Goal: Task Accomplishment & Management: Manage account settings

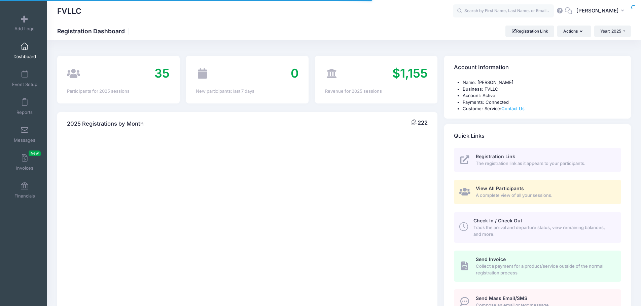
select select
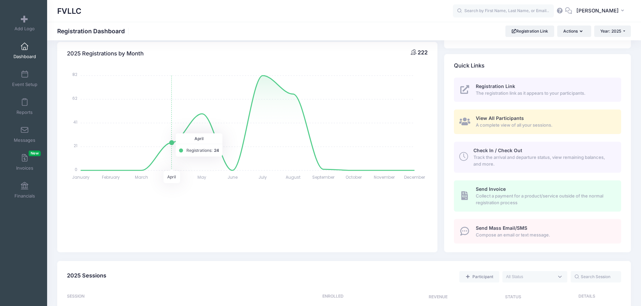
scroll to position [202, 0]
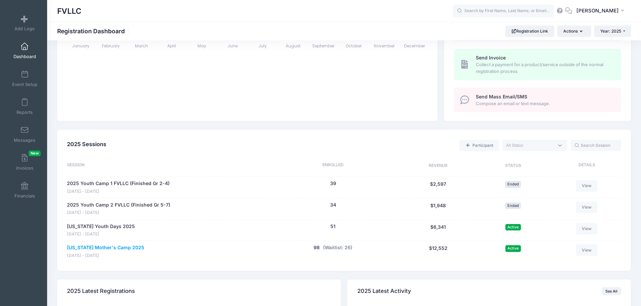
click at [104, 248] on link "[US_STATE] Mother's Camp 2025" at bounding box center [105, 247] width 77 height 7
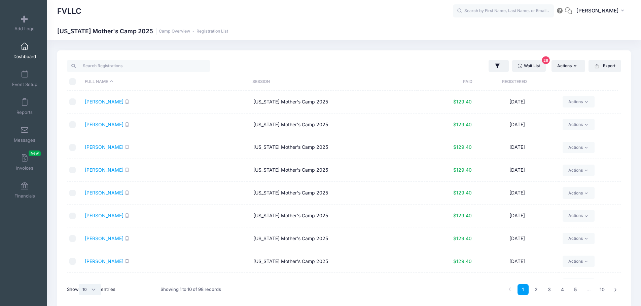
click at [95, 291] on select "All 10 25 50" at bounding box center [90, 289] width 22 height 11
select select "50"
click at [80, 284] on select "All 10 25 50" at bounding box center [90, 289] width 22 height 11
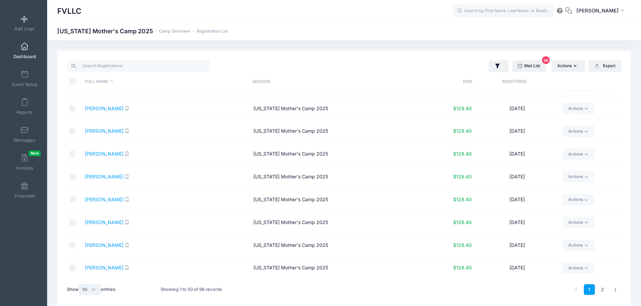
scroll to position [28, 0]
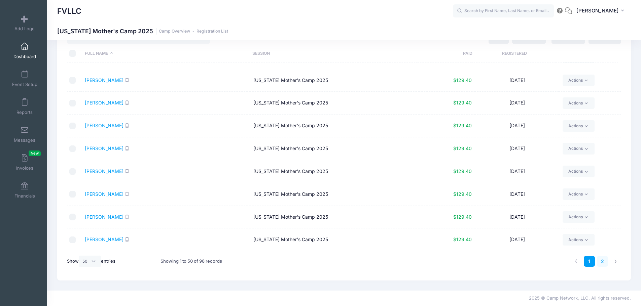
click at [601, 260] on link "2" at bounding box center [602, 261] width 11 height 11
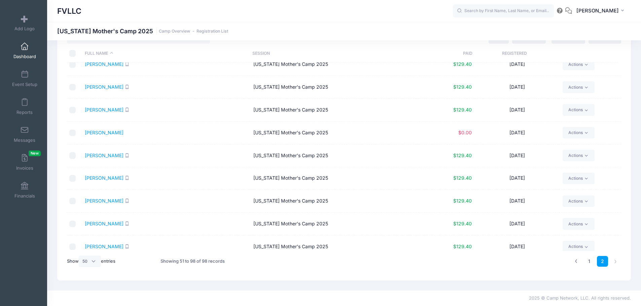
scroll to position [603, 0]
click at [109, 201] on link "Simonson, Lydia" at bounding box center [104, 200] width 39 height 6
click at [113, 223] on link "Simonson, Lydia" at bounding box center [104, 223] width 39 height 6
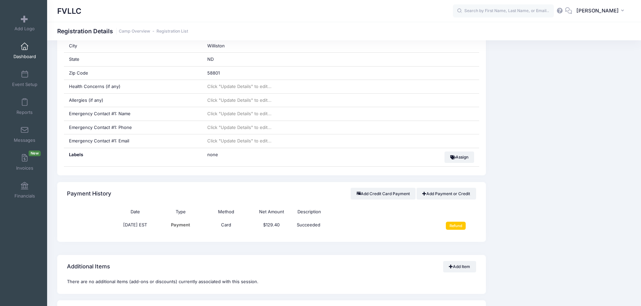
scroll to position [303, 0]
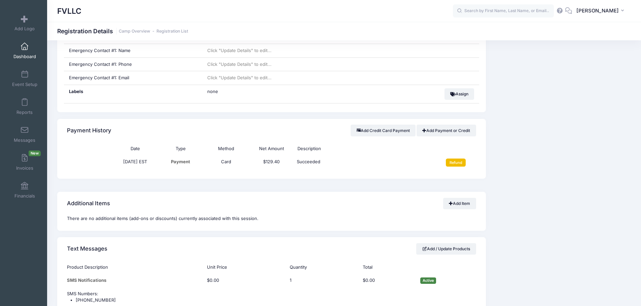
click at [461, 164] on input "Refund" at bounding box center [456, 163] width 20 height 8
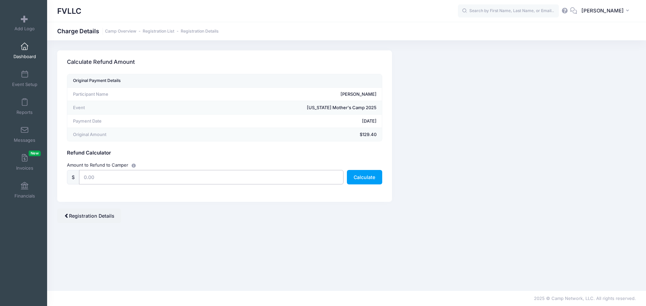
click at [128, 182] on input "text" at bounding box center [211, 177] width 264 height 14
type input "129.40"
click at [363, 182] on button "Calculate" at bounding box center [364, 177] width 35 height 14
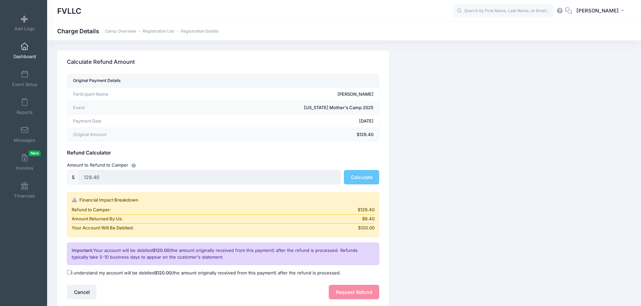
click at [71, 273] on label "I understand my account will be debited $120.00 (the amount originally received…" at bounding box center [204, 273] width 274 height 7
click at [71, 273] on input "I understand my account will be debited $120.00 (the amount originally received…" at bounding box center [69, 272] width 4 height 4
checkbox input "true"
click at [342, 289] on button "Request Refund" at bounding box center [354, 292] width 50 height 14
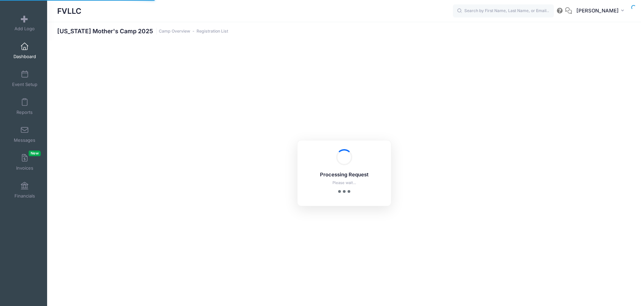
scroll to position [28, 0]
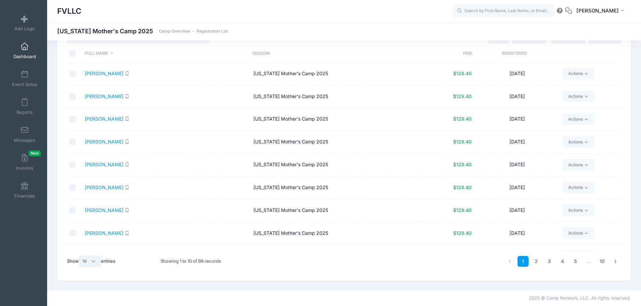
click at [85, 260] on select "All 10 25 50" at bounding box center [90, 261] width 22 height 11
select select "50"
click at [80, 256] on select "All 10 25 50" at bounding box center [90, 261] width 22 height 11
click at [603, 260] on link "2" at bounding box center [602, 261] width 11 height 11
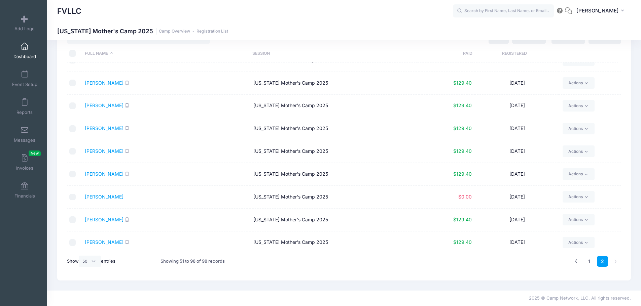
scroll to position [639, 0]
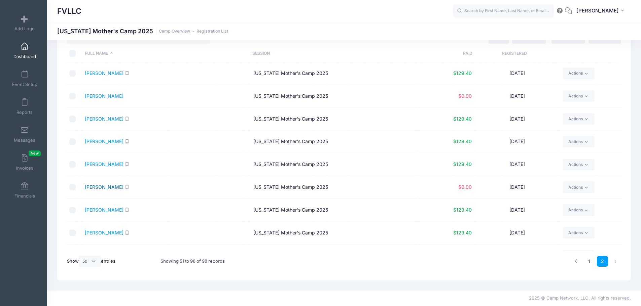
click at [114, 189] on link "[PERSON_NAME]" at bounding box center [104, 187] width 39 height 6
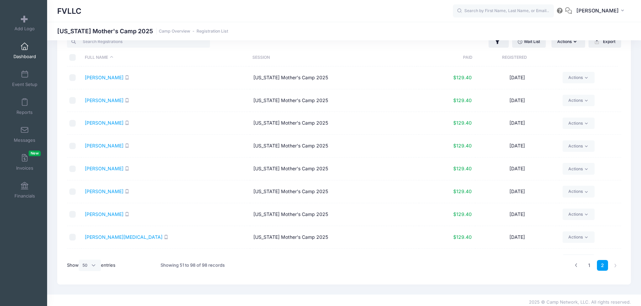
scroll to position [0, 0]
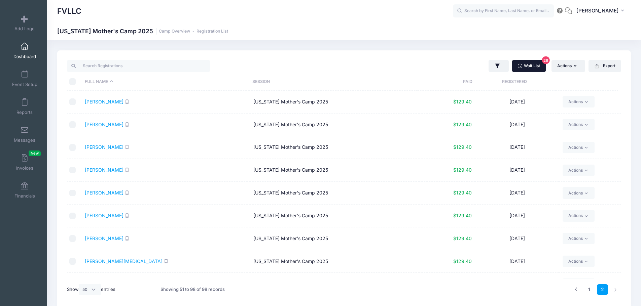
click at [527, 67] on link "Wait List 26" at bounding box center [529, 65] width 34 height 11
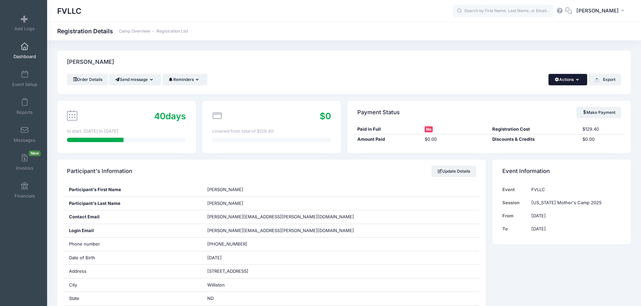
click at [573, 77] on button "Actions" at bounding box center [567, 79] width 39 height 11
click at [526, 142] on link "Delete" at bounding box center [545, 142] width 78 height 13
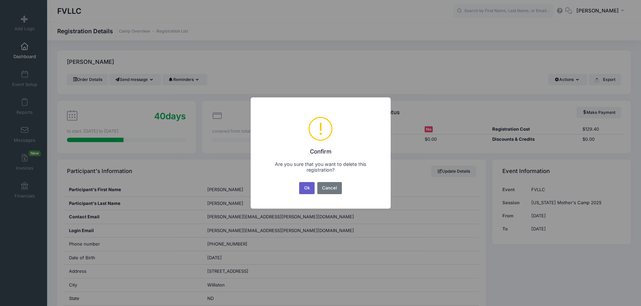
click at [307, 191] on button "Ok" at bounding box center [306, 188] width 15 height 12
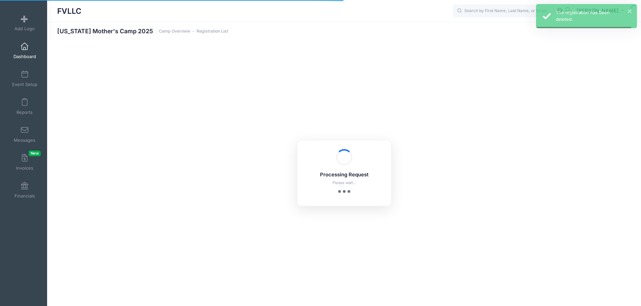
select select "10"
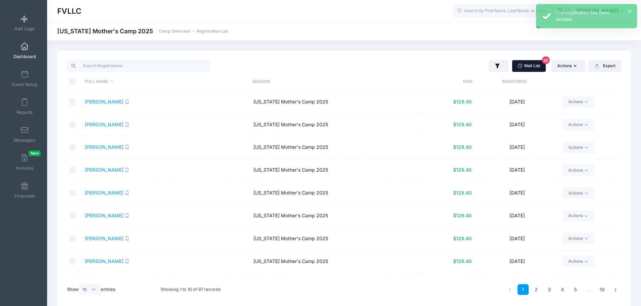
click at [522, 62] on link "Wait List 26" at bounding box center [529, 65] width 34 height 11
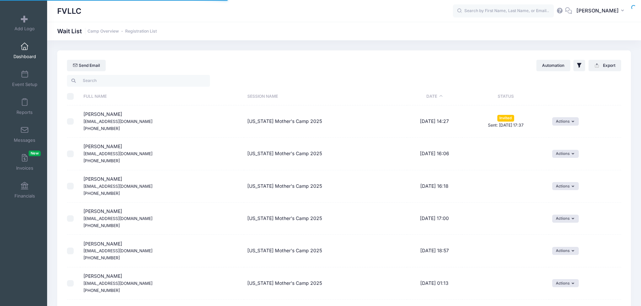
select select "50"
click at [567, 153] on button "Actions" at bounding box center [565, 154] width 27 height 8
click at [563, 169] on link "Invite" at bounding box center [559, 168] width 29 height 13
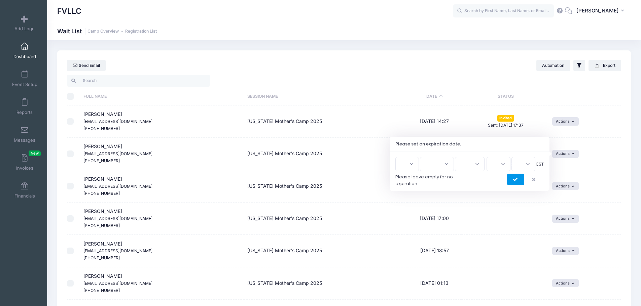
click at [515, 180] on icon "submit" at bounding box center [515, 180] width 5 height 0
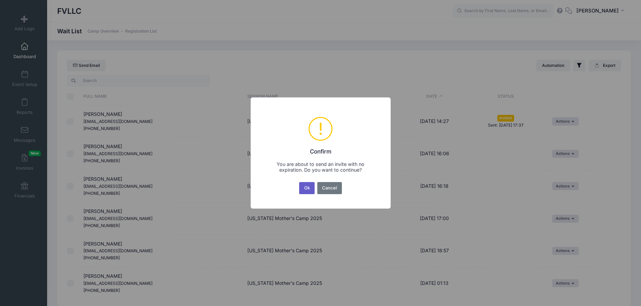
click at [308, 189] on button "Ok" at bounding box center [306, 188] width 15 height 12
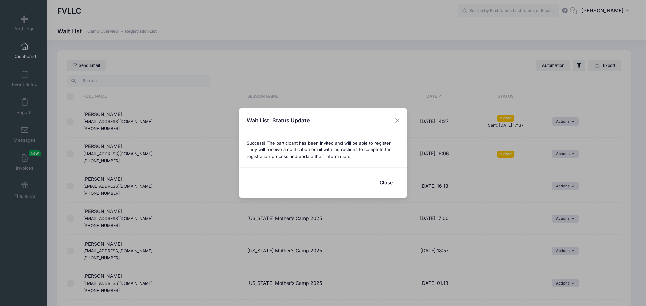
click at [383, 185] on button "Close" at bounding box center [385, 183] width 27 height 14
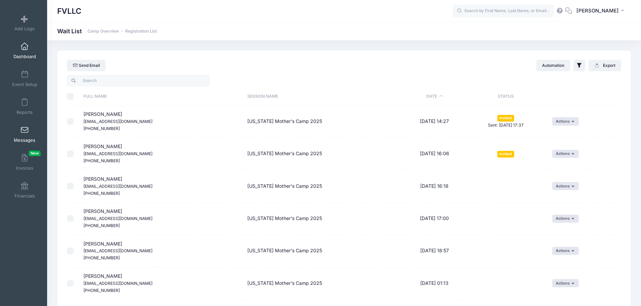
click at [25, 136] on link "Messages" at bounding box center [25, 135] width 32 height 24
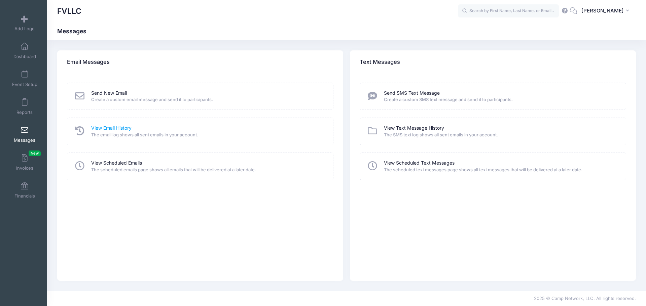
click at [105, 128] on link "View Email History" at bounding box center [111, 128] width 40 height 7
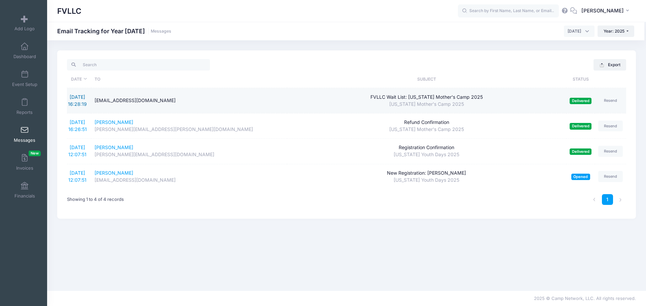
click at [73, 103] on link "[DATE] 16:28:19" at bounding box center [77, 100] width 19 height 13
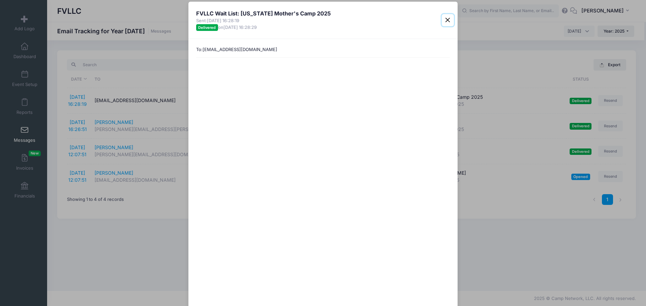
click at [447, 20] on button "Close" at bounding box center [448, 20] width 12 height 12
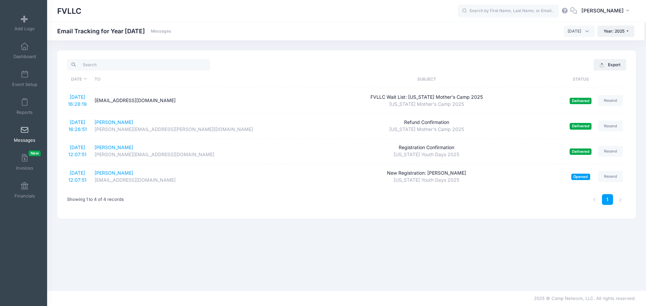
click at [25, 132] on span at bounding box center [25, 130] width 0 height 7
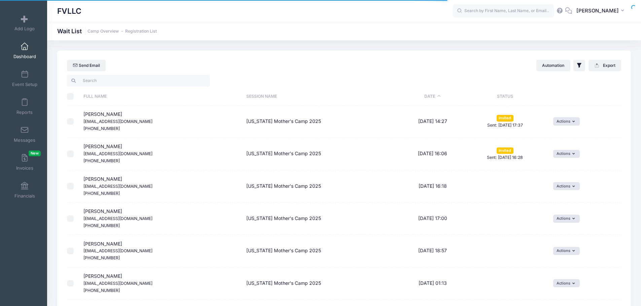
select select "50"
click at [573, 122] on icon "button" at bounding box center [574, 122] width 5 height 0
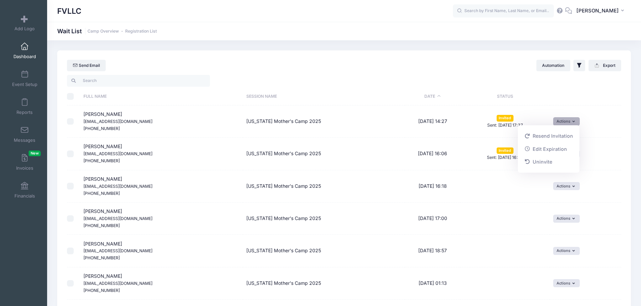
click at [18, 47] on link "Dashboard" at bounding box center [25, 51] width 32 height 24
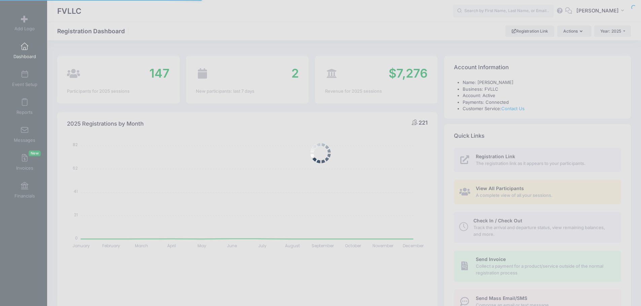
select select
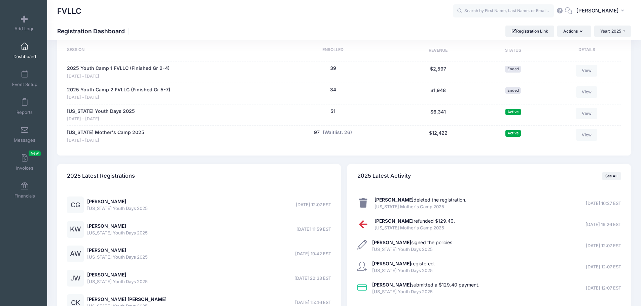
scroll to position [238, 0]
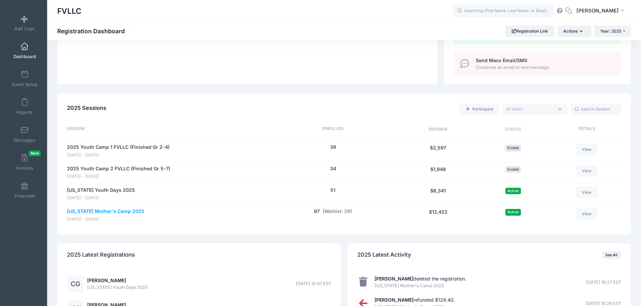
click at [114, 210] on link "[US_STATE] Mother's Camp 2025" at bounding box center [105, 211] width 77 height 7
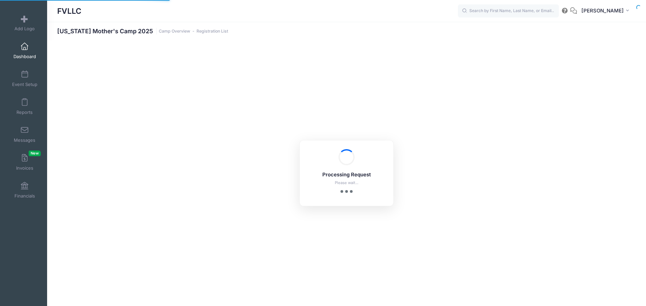
select select "10"
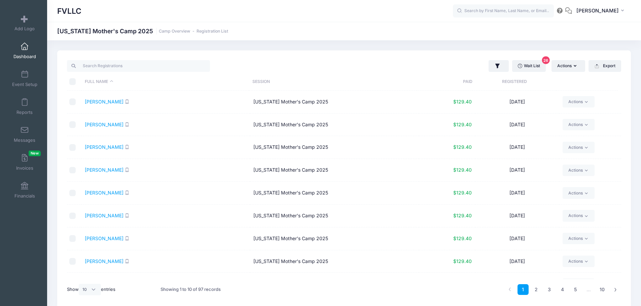
scroll to position [39, 0]
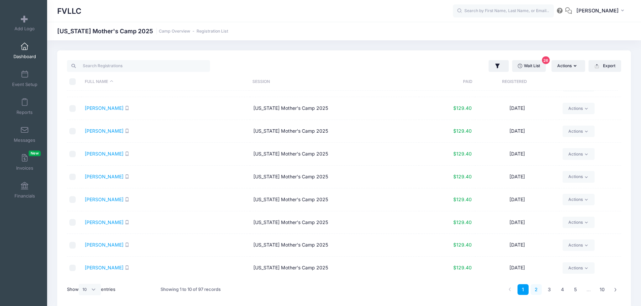
click at [535, 286] on link "2" at bounding box center [535, 289] width 11 height 11
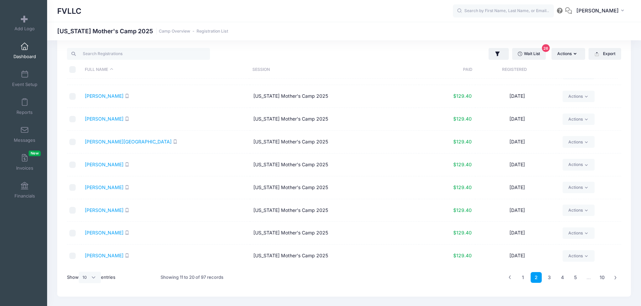
scroll to position [28, 0]
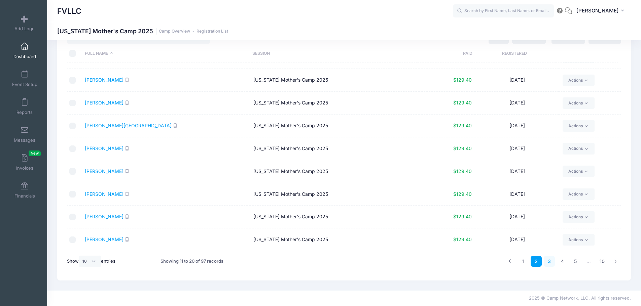
click at [549, 258] on link "3" at bounding box center [548, 261] width 11 height 11
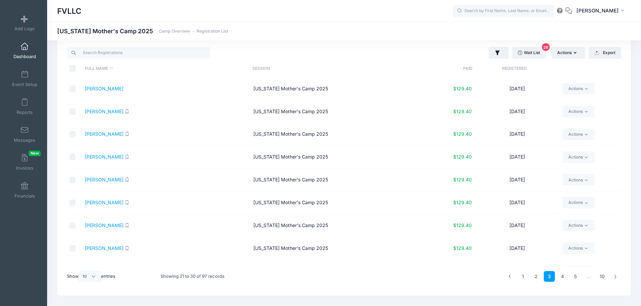
scroll to position [0, 0]
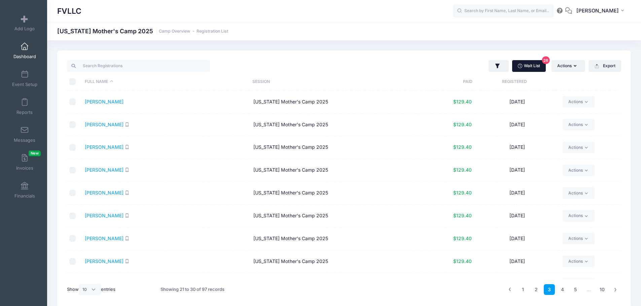
click at [532, 60] on link "Wait List 26" at bounding box center [529, 65] width 34 height 11
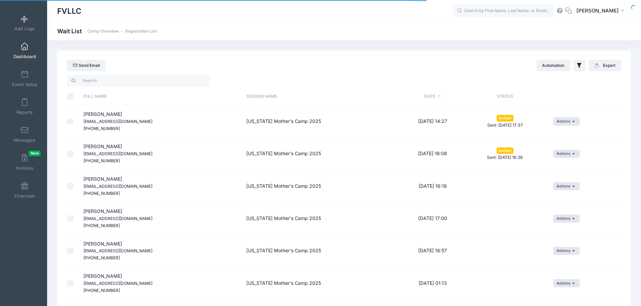
select select "50"
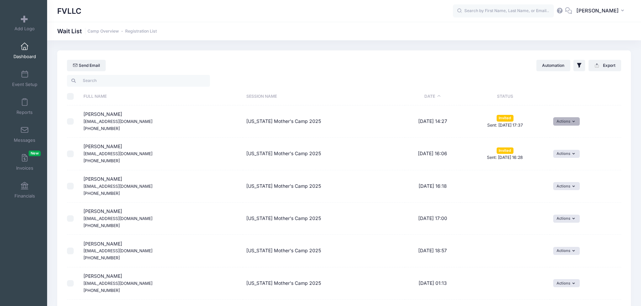
click at [576, 124] on button "Actions" at bounding box center [566, 121] width 27 height 8
click at [544, 159] on link "Uninvite" at bounding box center [548, 162] width 55 height 13
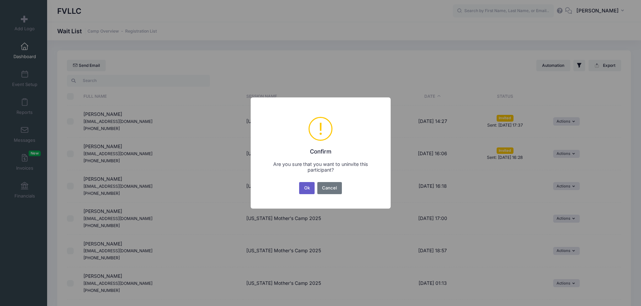
click at [308, 188] on button "Ok" at bounding box center [306, 188] width 15 height 12
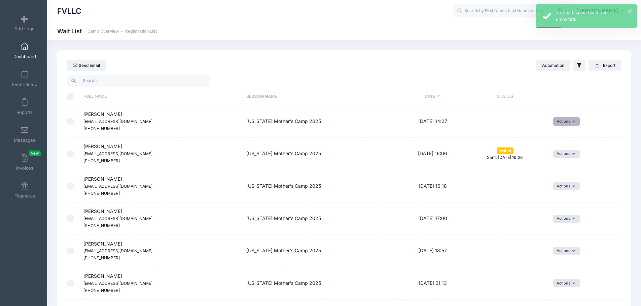
click at [572, 122] on icon "button" at bounding box center [574, 122] width 5 height 0
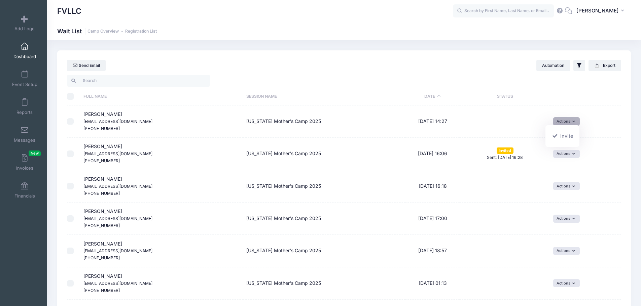
click at [565, 119] on button "Actions" at bounding box center [566, 121] width 27 height 8
click at [26, 140] on span "Messages" at bounding box center [25, 141] width 22 height 6
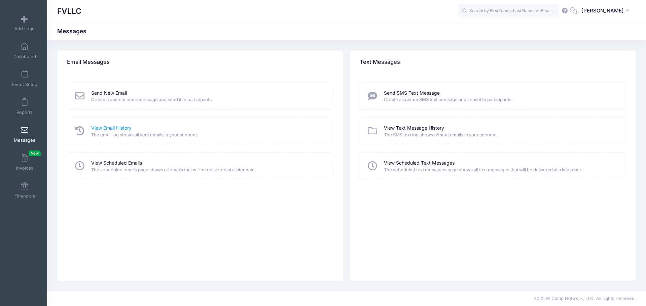
click at [99, 125] on link "View Email History" at bounding box center [111, 128] width 40 height 7
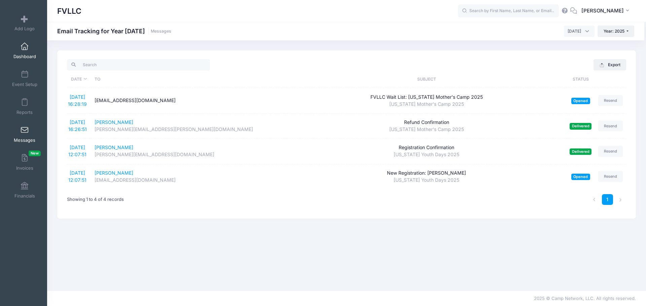
click at [25, 44] on span at bounding box center [25, 46] width 0 height 7
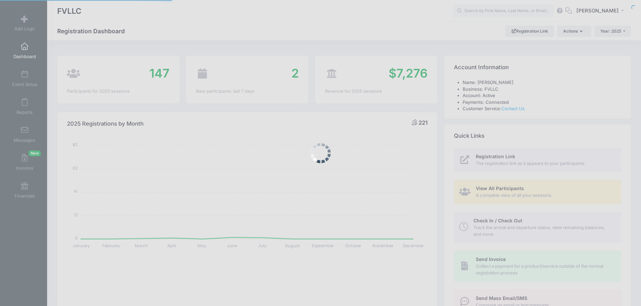
select select
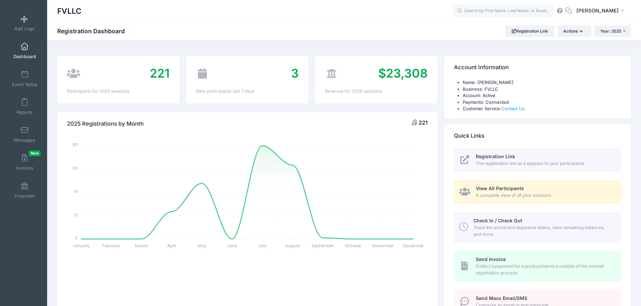
click at [26, 51] on link "Dashboard" at bounding box center [25, 51] width 32 height 24
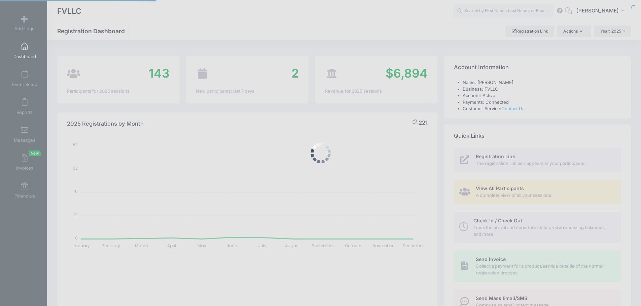
select select
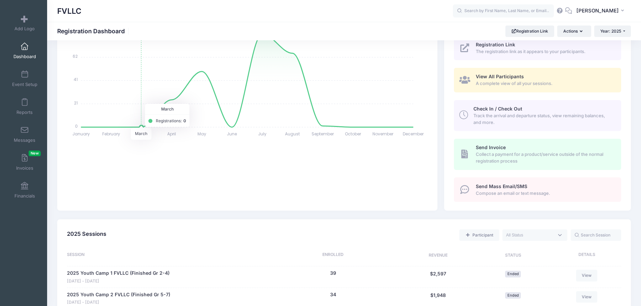
scroll to position [202, 0]
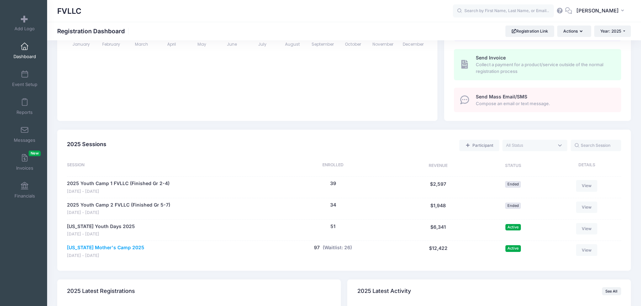
click at [108, 251] on link "[US_STATE] Mother's Camp 2025" at bounding box center [105, 247] width 77 height 7
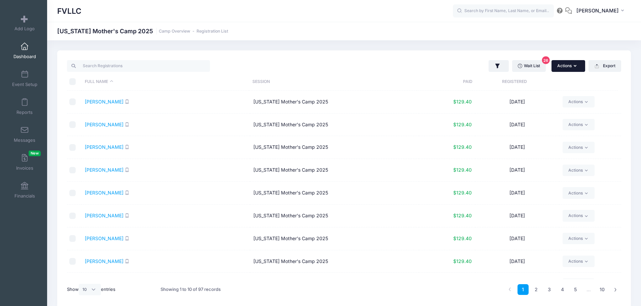
click at [567, 64] on button "Actions" at bounding box center [568, 65] width 34 height 11
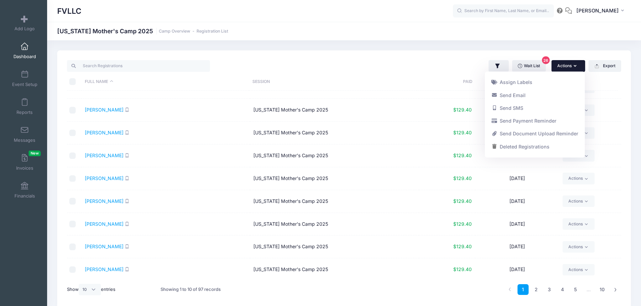
scroll to position [39, 0]
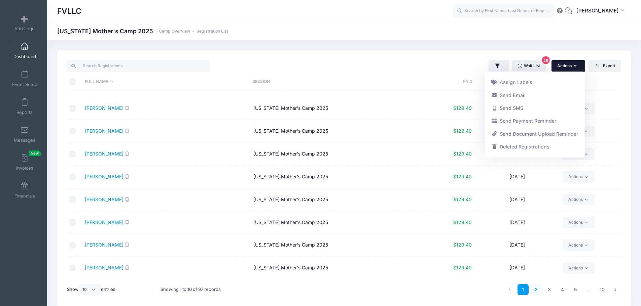
click at [537, 288] on link "2" at bounding box center [535, 289] width 11 height 11
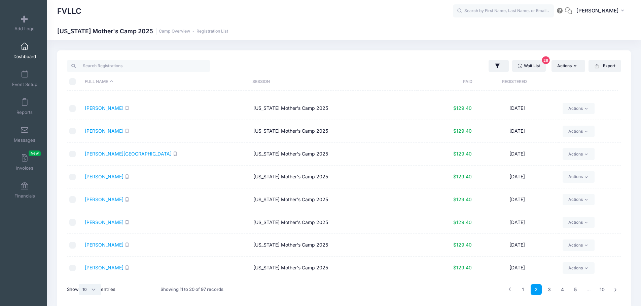
click at [93, 292] on select "All 10 25 50" at bounding box center [90, 289] width 22 height 11
select select "50"
click at [80, 284] on select "All 10 25 50" at bounding box center [90, 289] width 22 height 11
click at [603, 289] on link "2" at bounding box center [602, 289] width 11 height 11
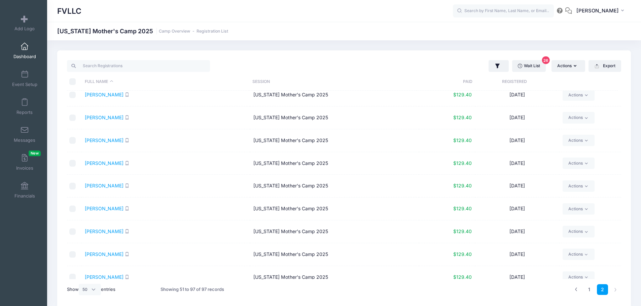
scroll to position [235, 0]
click at [25, 48] on span at bounding box center [25, 46] width 0 height 7
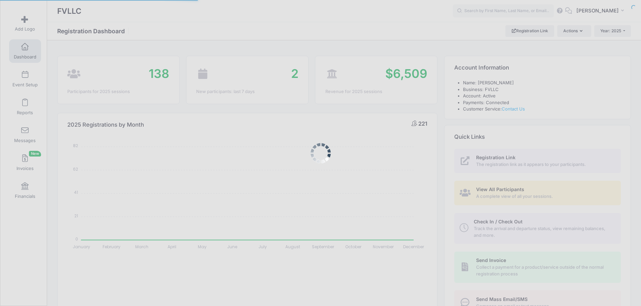
select select
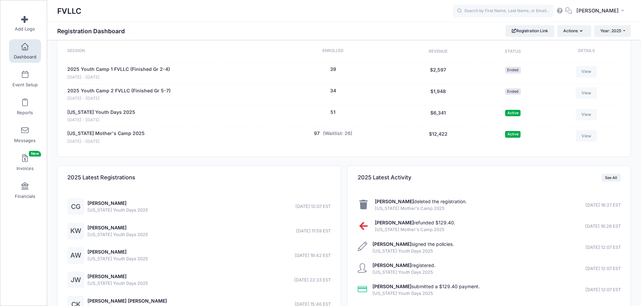
scroll to position [373, 0]
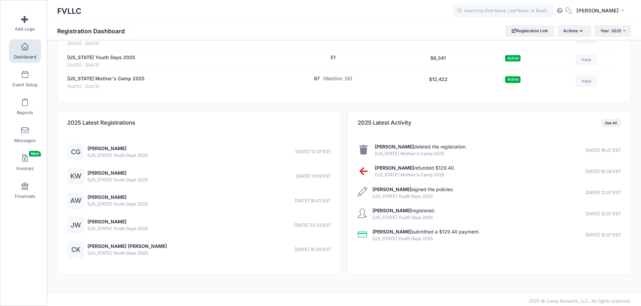
click at [97, 81] on div "[US_STATE] Mother's Camp 2025" at bounding box center [105, 79] width 77 height 8
click at [98, 78] on link "Montana Mother's Camp 2025" at bounding box center [105, 78] width 77 height 7
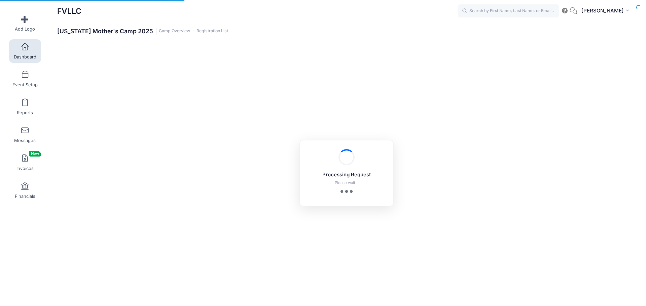
select select "10"
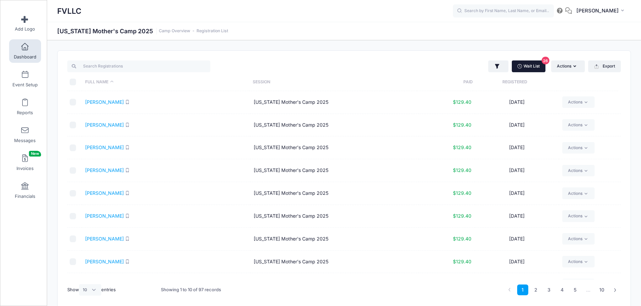
click at [538, 67] on link "Wait List 26" at bounding box center [528, 66] width 34 height 11
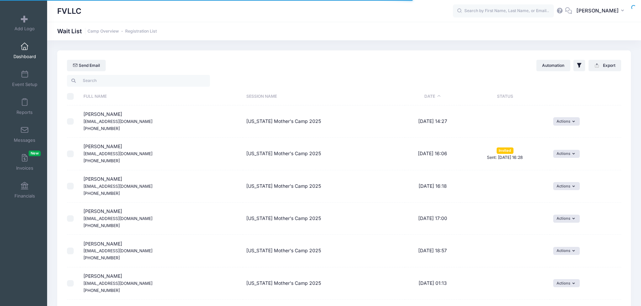
select select "50"
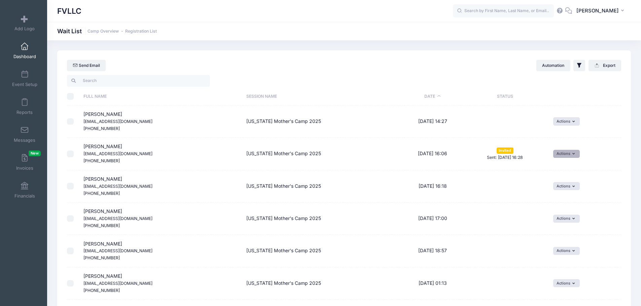
click at [568, 155] on button "Actions" at bounding box center [566, 154] width 27 height 8
click at [568, 123] on button "Actions" at bounding box center [566, 121] width 27 height 8
click at [569, 151] on link "Delete" at bounding box center [560, 149] width 29 height 13
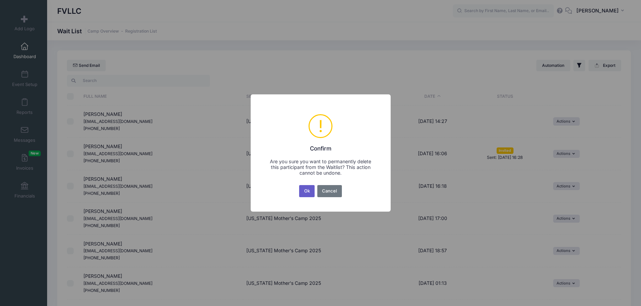
click at [304, 189] on button "Ok" at bounding box center [306, 191] width 15 height 12
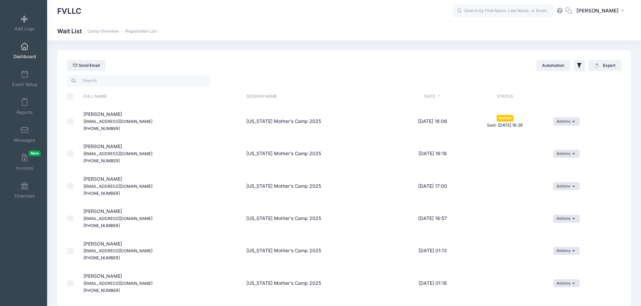
click at [28, 49] on link "Dashboard" at bounding box center [25, 51] width 32 height 24
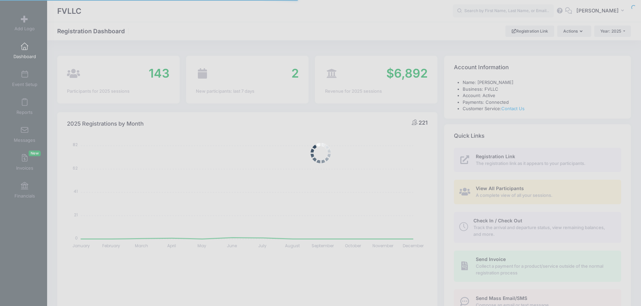
select select
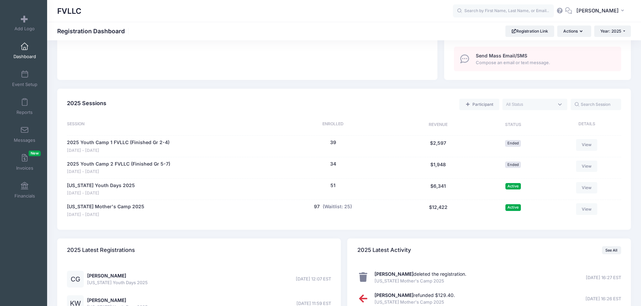
scroll to position [269, 0]
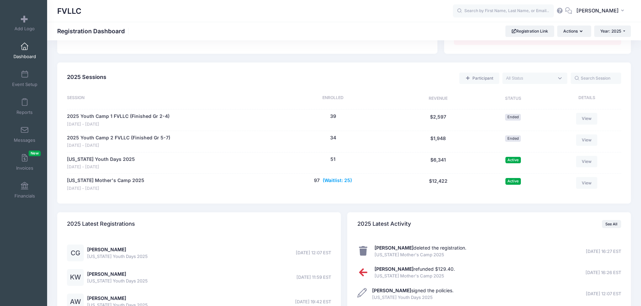
click at [341, 181] on button "(Waitlist: 25)" at bounding box center [336, 180] width 29 height 7
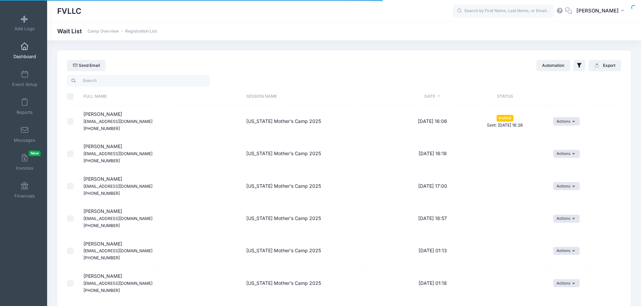
select select "50"
click at [29, 133] on link "Messages" at bounding box center [25, 135] width 32 height 24
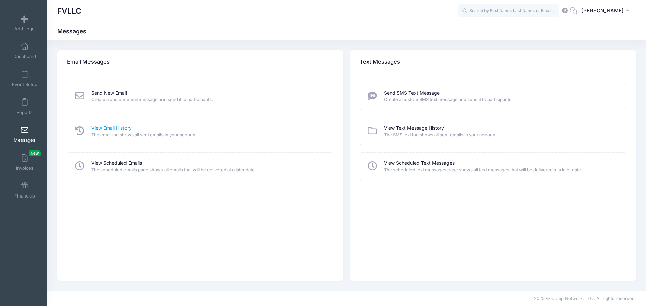
click at [111, 127] on link "View Email History" at bounding box center [111, 128] width 40 height 7
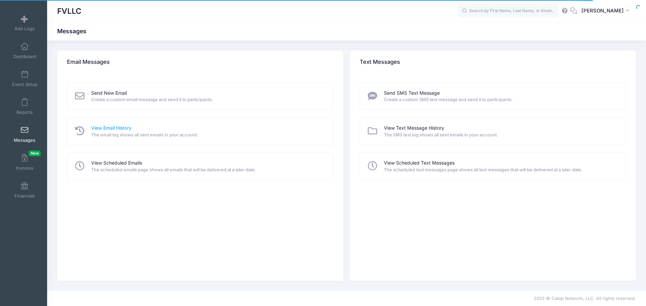
click at [110, 127] on link "View Email History" at bounding box center [111, 128] width 40 height 7
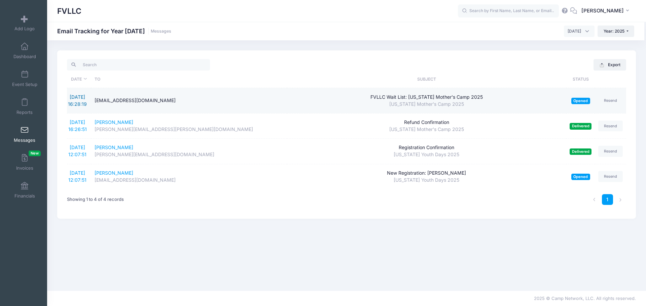
click at [79, 102] on link "9/6/2025 16:28:19" at bounding box center [77, 100] width 19 height 13
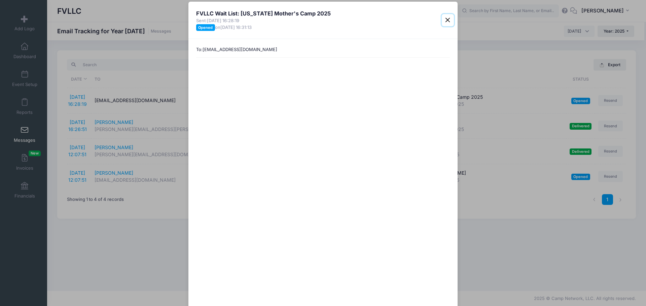
click at [443, 17] on button "Close" at bounding box center [448, 20] width 12 height 12
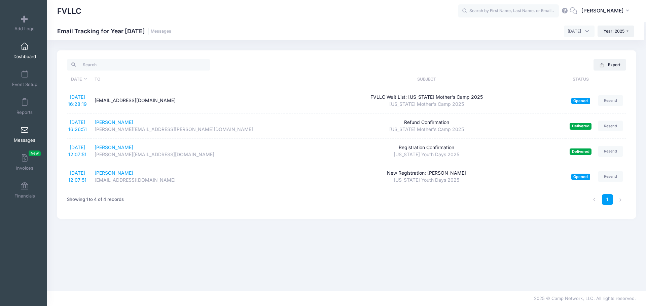
click at [25, 49] on span at bounding box center [25, 46] width 0 height 7
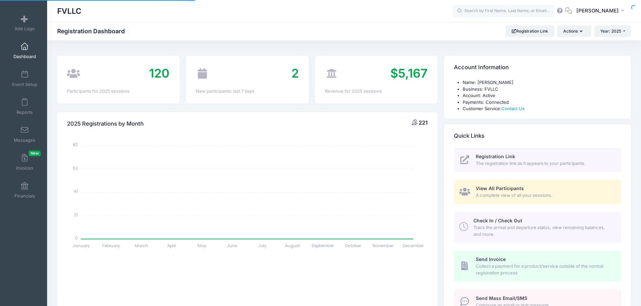
select select
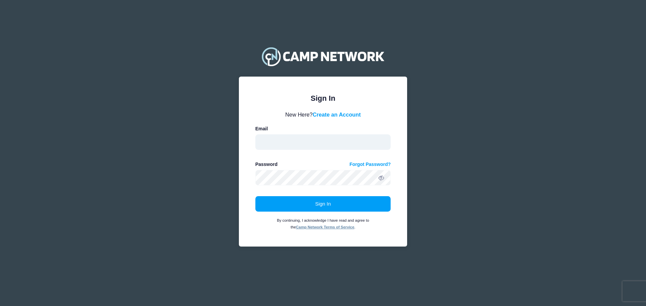
click at [283, 136] on input "email" at bounding box center [323, 142] width 136 height 15
type input "[EMAIL_ADDRESS][DOMAIN_NAME]"
click at [294, 169] on div "Password Forgot Password?" at bounding box center [323, 173] width 136 height 25
click at [255, 196] on button "Sign In" at bounding box center [323, 203] width 136 height 15
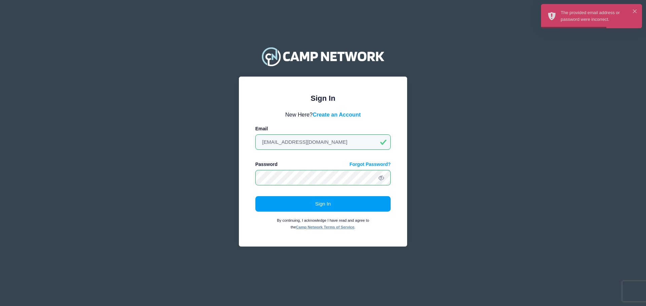
click at [378, 178] on span at bounding box center [380, 177] width 11 height 11
click at [255, 196] on button "Sign In" at bounding box center [323, 203] width 136 height 15
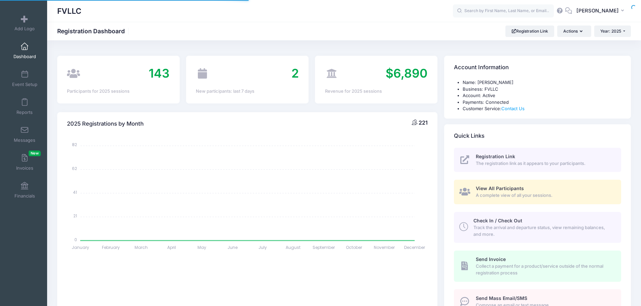
select select
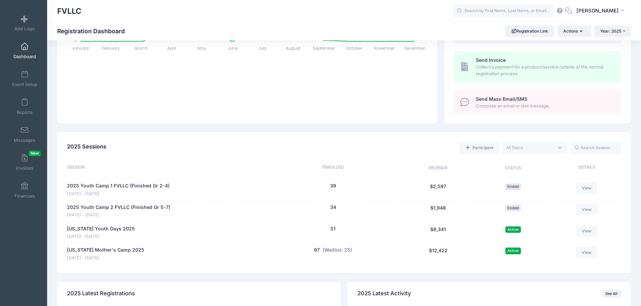
scroll to position [202, 0]
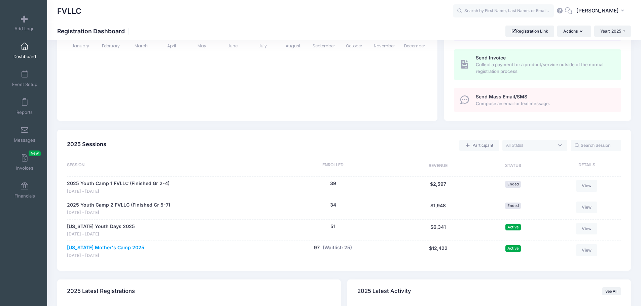
click at [103, 248] on link "[US_STATE] Mother's Camp 2025" at bounding box center [105, 247] width 77 height 7
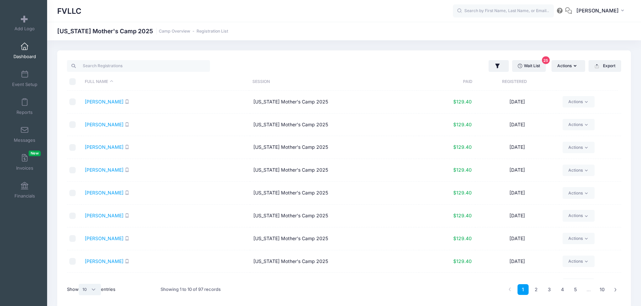
click at [93, 289] on select "All 10 25 50" at bounding box center [90, 289] width 22 height 11
select select "50"
click at [80, 284] on select "All 10 25 50" at bounding box center [90, 289] width 22 height 11
click at [603, 290] on link "2" at bounding box center [602, 289] width 11 height 11
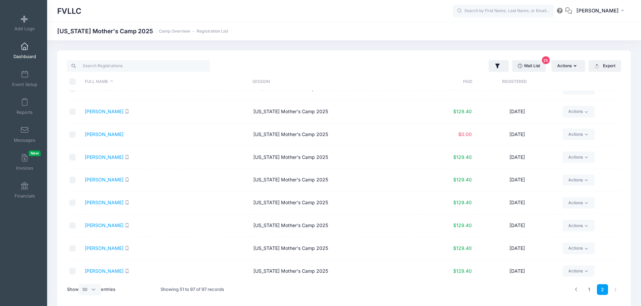
scroll to position [639, 0]
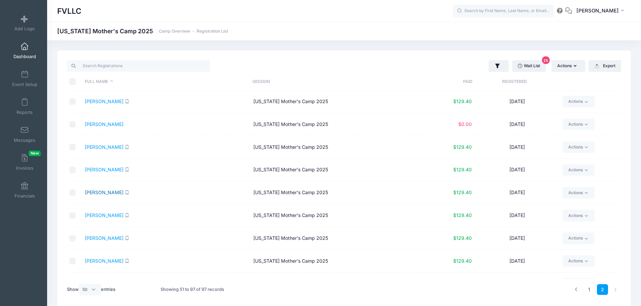
click at [114, 194] on link "Simonson, Lydia" at bounding box center [104, 193] width 39 height 6
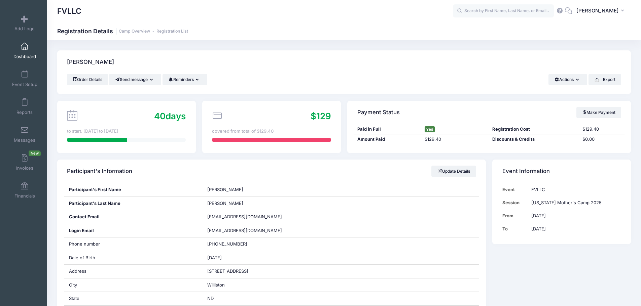
click at [18, 53] on link "Dashboard" at bounding box center [25, 51] width 32 height 24
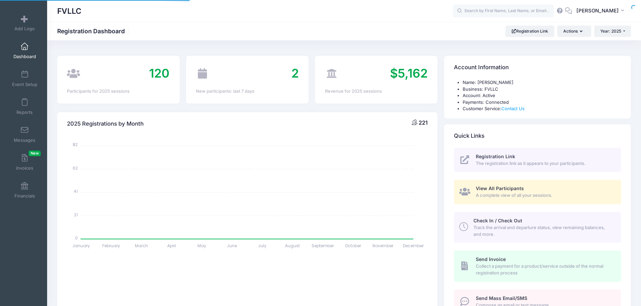
select select
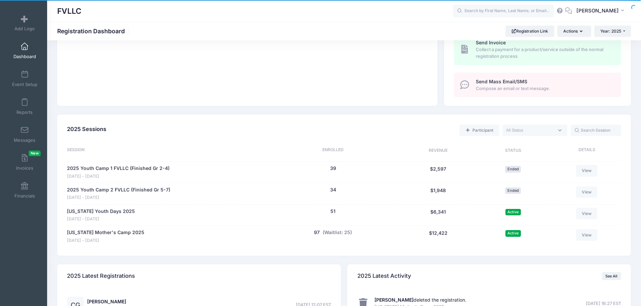
scroll to position [235, 0]
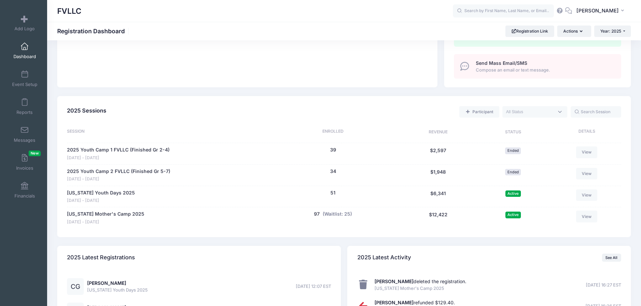
click at [20, 56] on span "Dashboard" at bounding box center [24, 57] width 23 height 6
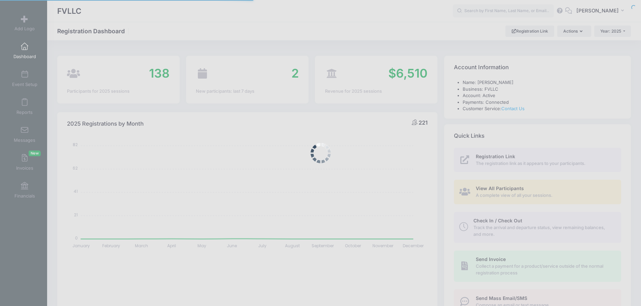
select select
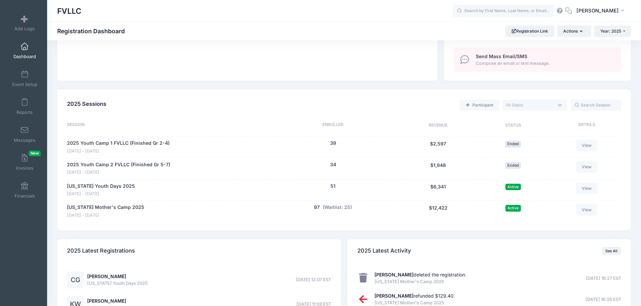
scroll to position [303, 0]
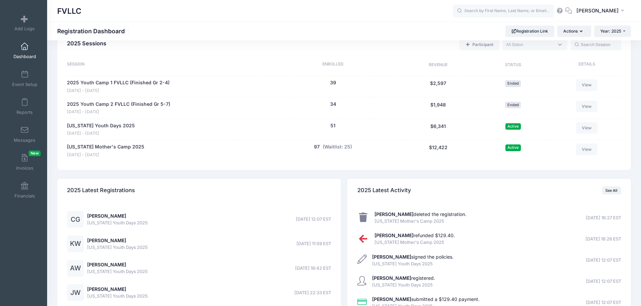
click at [17, 49] on link "Dashboard" at bounding box center [25, 51] width 32 height 24
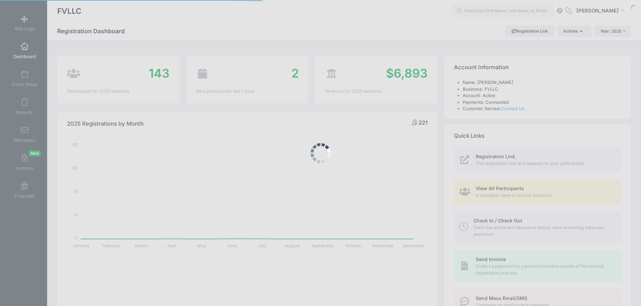
select select
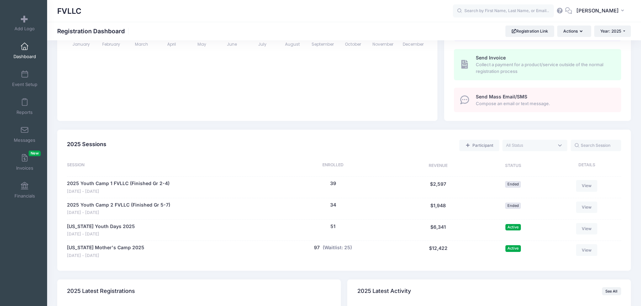
scroll to position [370, 0]
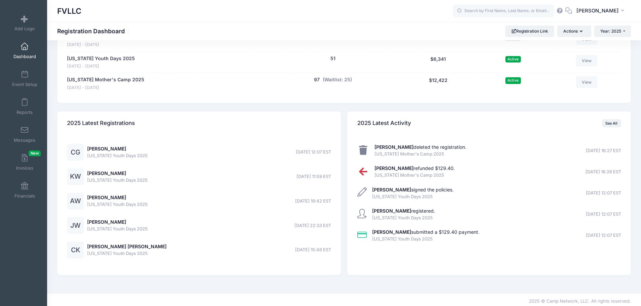
click at [25, 44] on span at bounding box center [25, 46] width 0 height 7
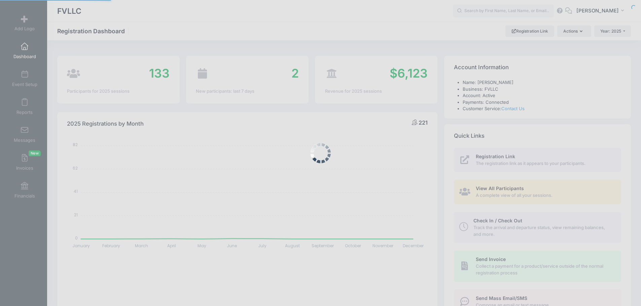
select select
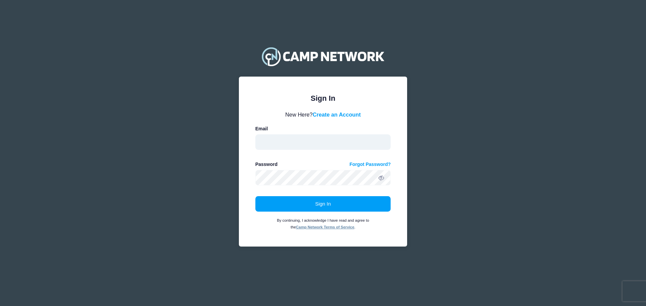
click at [288, 141] on input "email" at bounding box center [323, 142] width 136 height 15
type input "[EMAIL_ADDRESS][DOMAIN_NAME]"
click at [255, 196] on button "Sign In" at bounding box center [323, 203] width 136 height 15
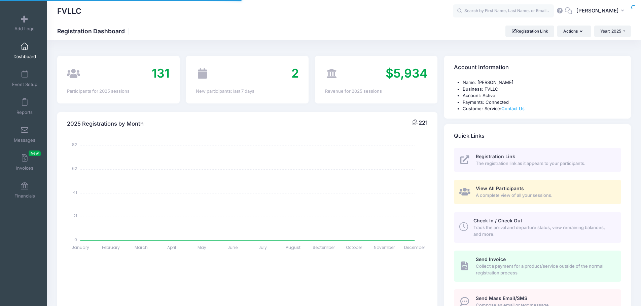
select select
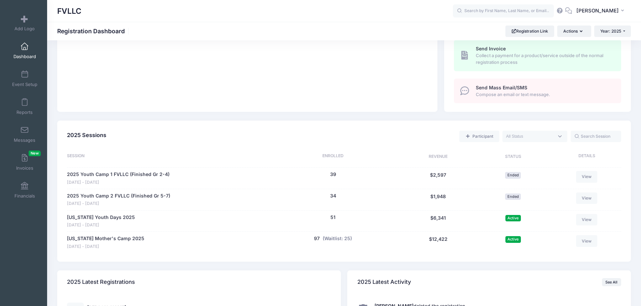
scroll to position [204, 0]
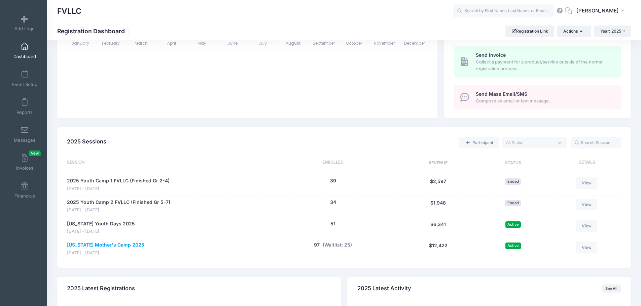
click at [118, 245] on link "[US_STATE] Mother's Camp 2025" at bounding box center [105, 245] width 77 height 7
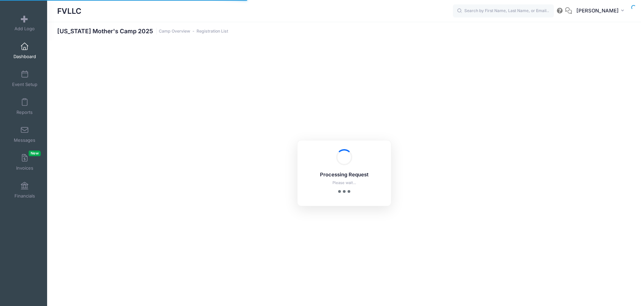
select select "10"
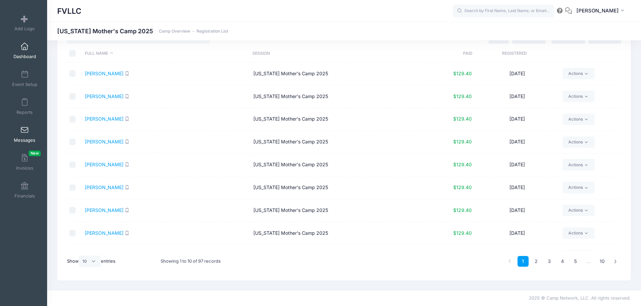
click at [21, 137] on link "Messages" at bounding box center [25, 135] width 32 height 24
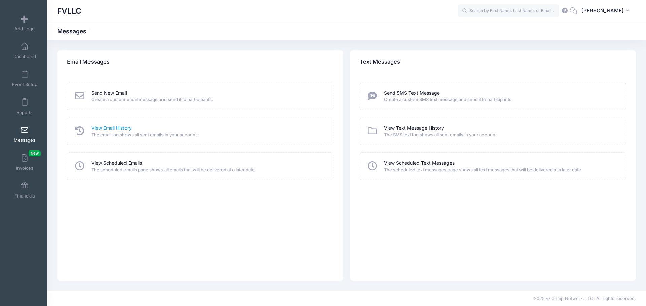
click at [108, 128] on link "View Email History" at bounding box center [111, 128] width 40 height 7
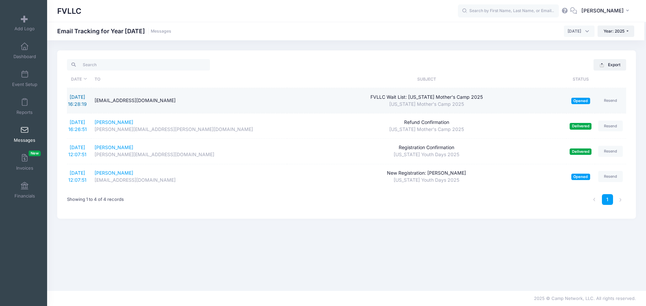
click at [73, 100] on link "[DATE] 16:28:19" at bounding box center [77, 100] width 19 height 13
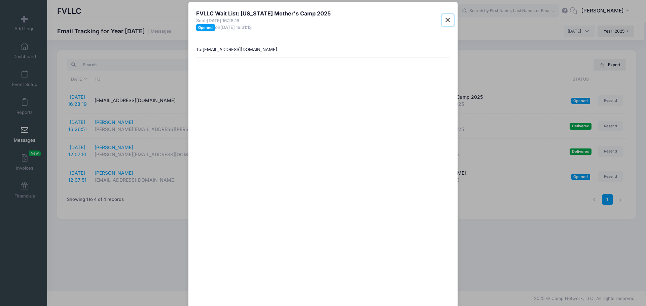
click at [447, 23] on button "Close" at bounding box center [448, 20] width 12 height 12
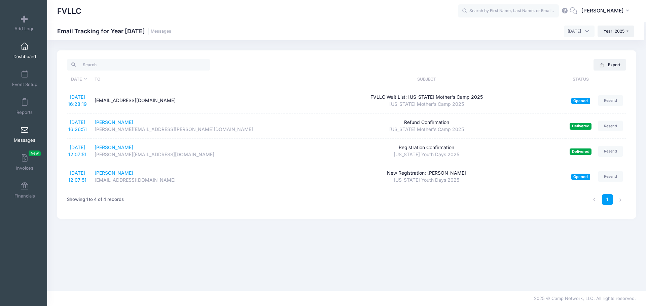
click at [25, 50] on span at bounding box center [25, 46] width 0 height 7
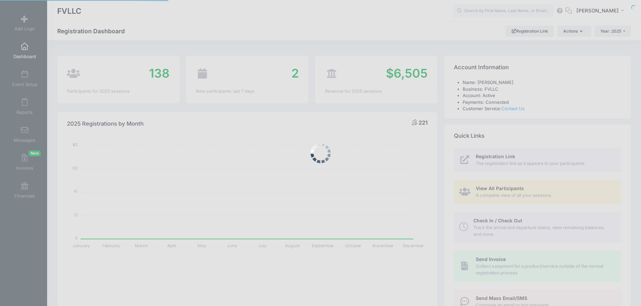
select select
